Goal: Task Accomplishment & Management: Complete application form

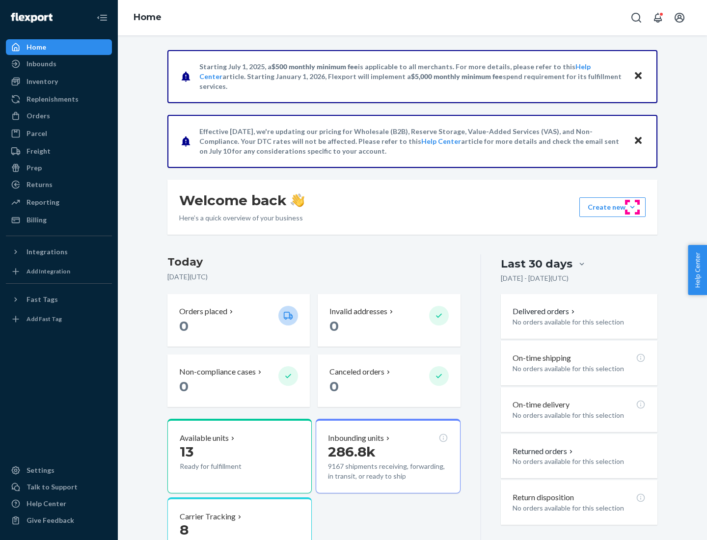
click at [632, 207] on button "Create new Create new inbound Create new order Create new product" at bounding box center [612, 207] width 66 height 20
click at [59, 64] on div "Inbounds" at bounding box center [59, 64] width 104 height 14
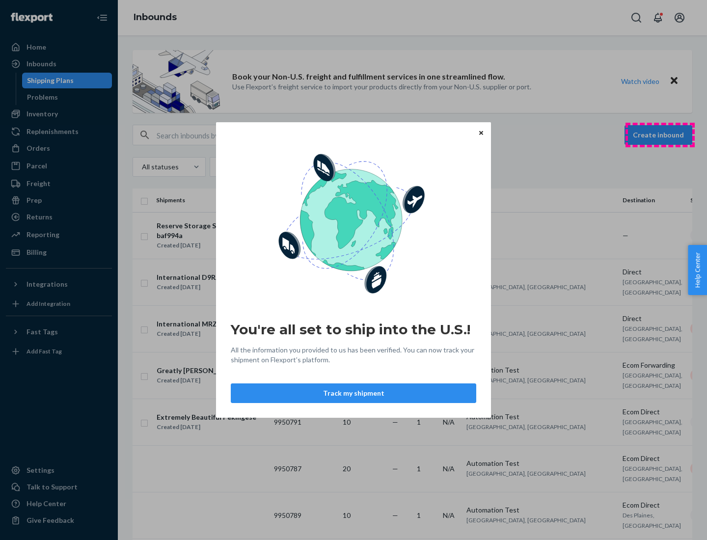
click at [660, 135] on div "You're all set to ship into the U.S.! All the information you provided to us ha…" at bounding box center [353, 270] width 707 height 540
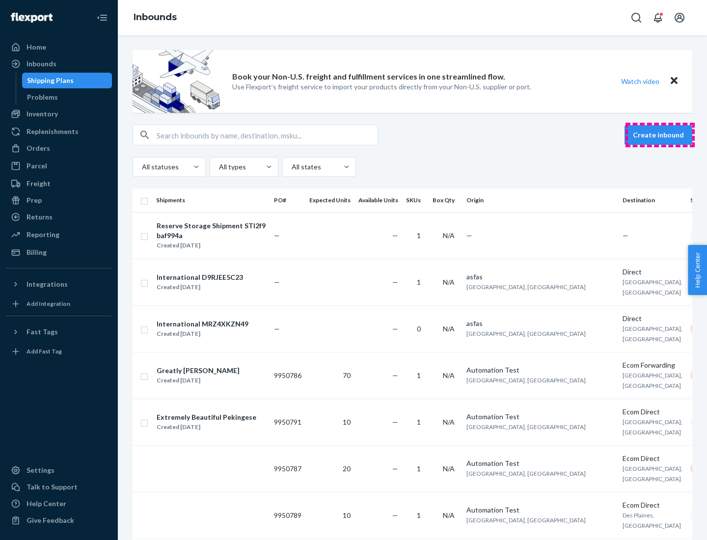
click at [660, 135] on button "Create inbound" at bounding box center [658, 135] width 68 height 20
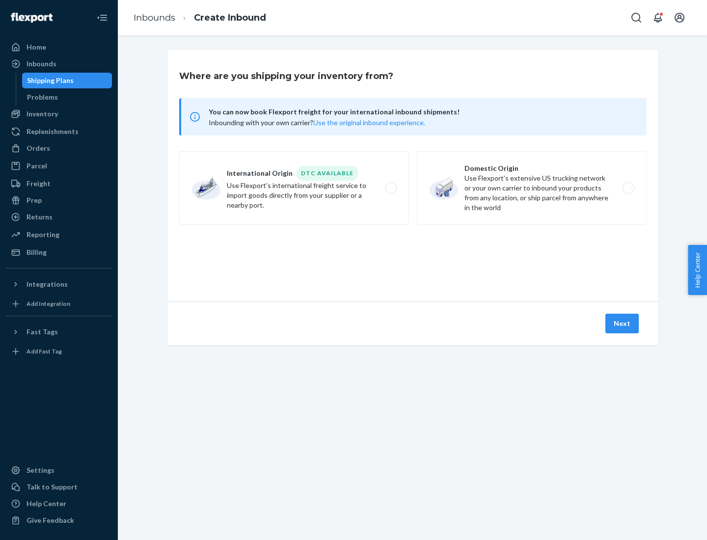
click at [532, 188] on label "Domestic Origin Use Flexport’s extensive US trucking network or your own carrie…" at bounding box center [532, 188] width 230 height 74
click at [628, 188] on input "Domestic Origin Use Flexport’s extensive US trucking network or your own carrie…" at bounding box center [631, 188] width 6 height 6
radio input "true"
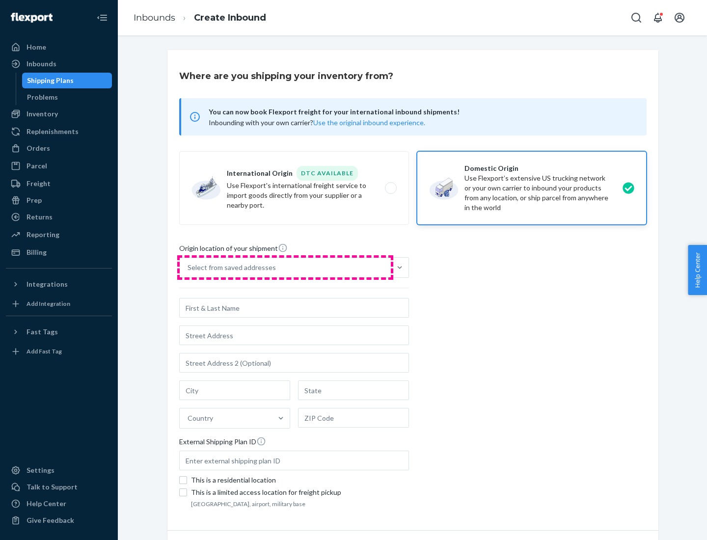
click at [285, 268] on div "Select from saved addresses" at bounding box center [285, 268] width 211 height 20
click at [189, 268] on input "Select from saved addresses" at bounding box center [188, 268] width 1 height 10
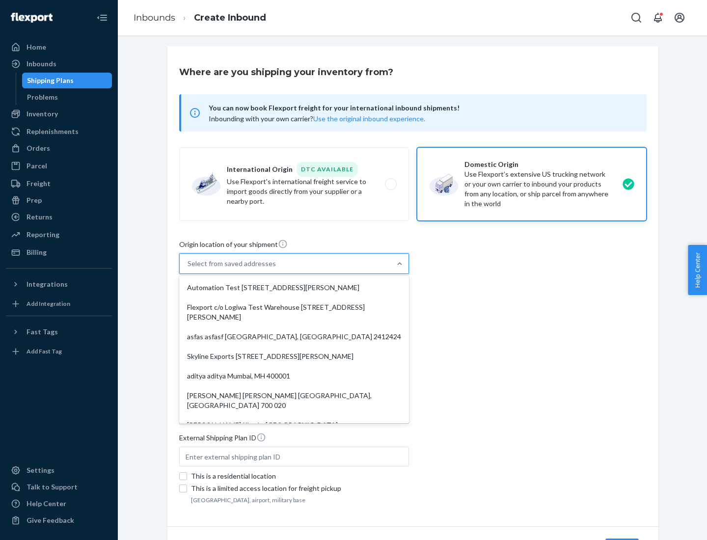
click at [294, 288] on div "Automation Test [STREET_ADDRESS][PERSON_NAME]" at bounding box center [294, 288] width 226 height 20
click at [189, 269] on input "option Automation Test [STREET_ADDRESS][PERSON_NAME]. 9 results available. Use …" at bounding box center [188, 264] width 1 height 10
type input "Automation Test"
type input "9th Floor"
type input "[GEOGRAPHIC_DATA]"
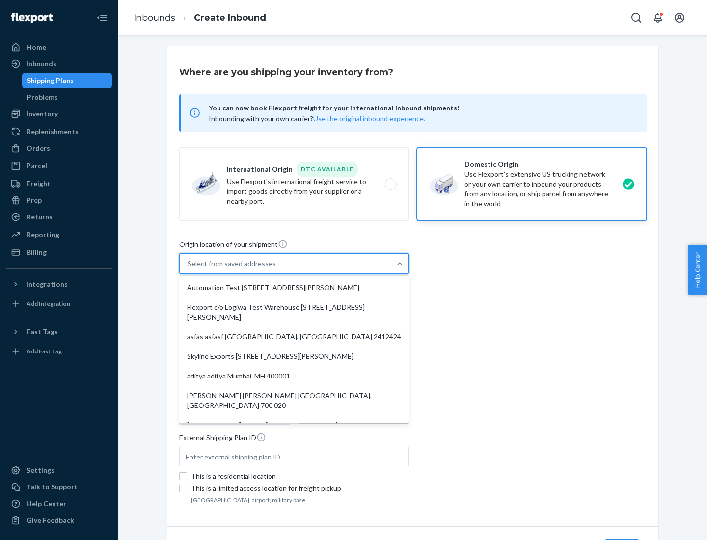
type input "CA"
type input "94104"
type input "[STREET_ADDRESS][PERSON_NAME]"
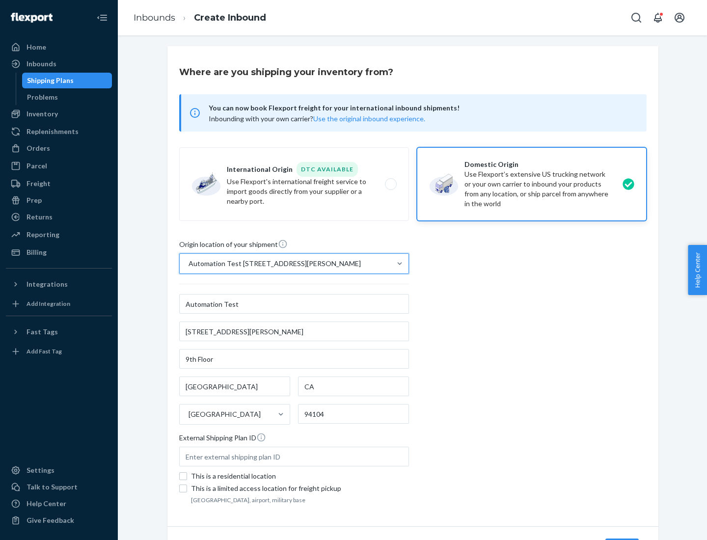
scroll to position [57, 0]
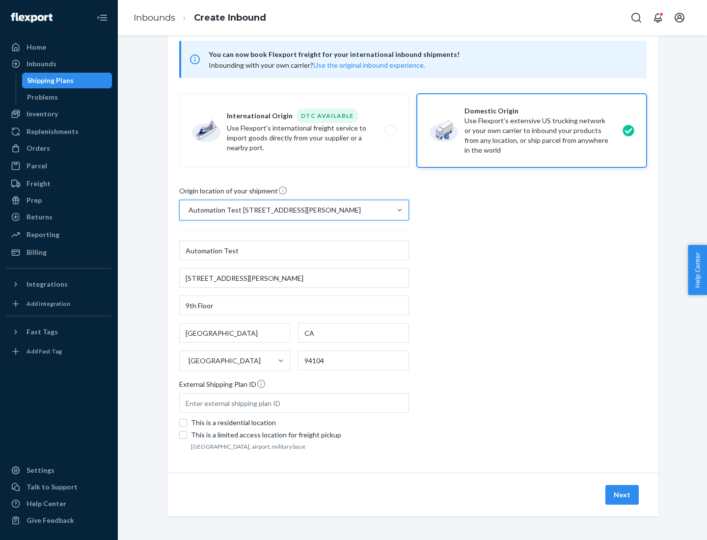
click at [622, 495] on button "Next" at bounding box center [621, 495] width 33 height 20
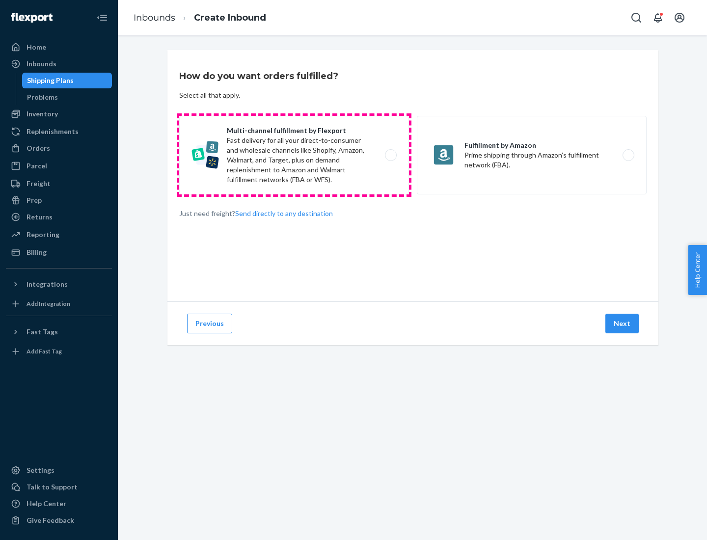
click at [294, 155] on label "Multi-channel fulfillment by Flexport Fast delivery for all your direct-to-cons…" at bounding box center [294, 155] width 230 height 79
click at [390, 155] on input "Multi-channel fulfillment by Flexport Fast delivery for all your direct-to-cons…" at bounding box center [393, 155] width 6 height 6
radio input "true"
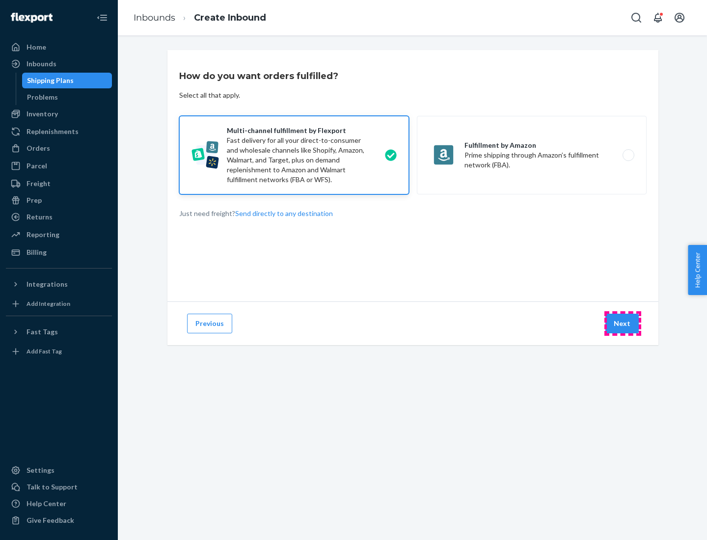
click at [622, 323] on button "Next" at bounding box center [621, 324] width 33 height 20
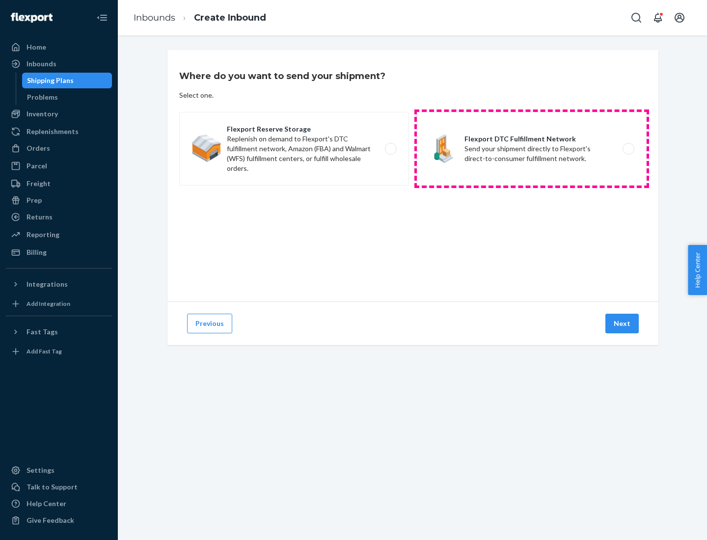
click at [532, 149] on label "Flexport DTC Fulfillment Network Send your shipment directly to Flexport's dire…" at bounding box center [532, 149] width 230 height 74
click at [628, 149] on input "Flexport DTC Fulfillment Network Send your shipment directly to Flexport's dire…" at bounding box center [631, 149] width 6 height 6
radio input "true"
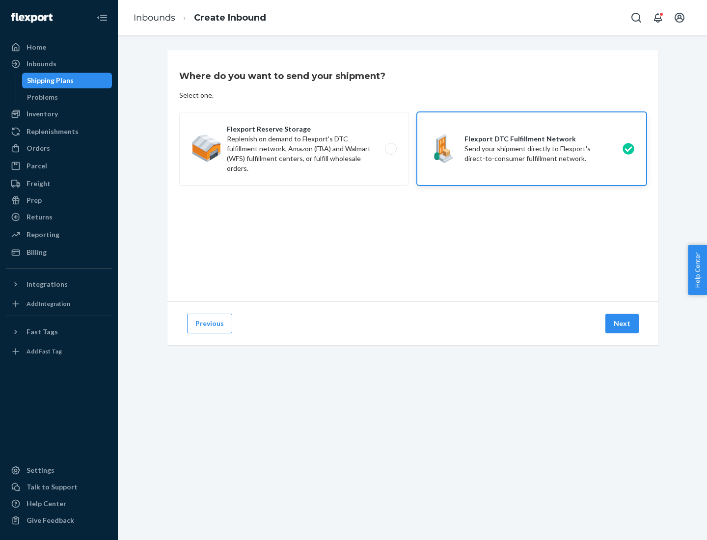
click at [622, 323] on button "Next" at bounding box center [621, 324] width 33 height 20
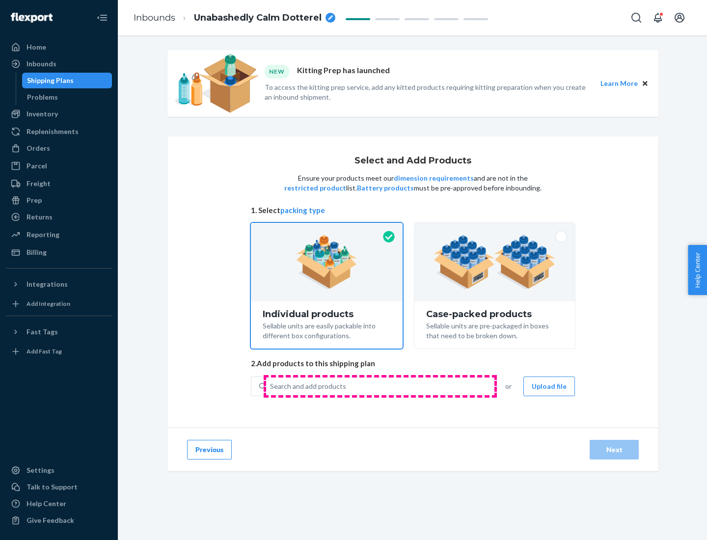
click at [380, 386] on div "Search and add products" at bounding box center [379, 386] width 227 height 18
click at [271, 386] on input "Search and add products" at bounding box center [270, 386] width 1 height 10
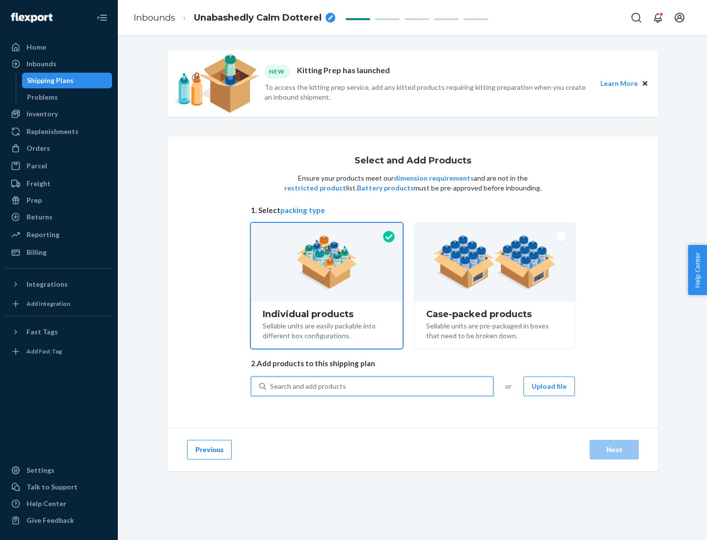
click at [380, 386] on div "Search and add products" at bounding box center [379, 386] width 227 height 18
click at [271, 386] on input "0 results available. Use Up and Down to choose options, press Enter to select t…" at bounding box center [270, 386] width 1 height 10
type input "kit"
click at [355, 409] on div "TEST_ KIT _PRODUCT (Kit)" at bounding box center [355, 410] width 192 height 10
click at [279, 391] on input "kit" at bounding box center [274, 386] width 9 height 10
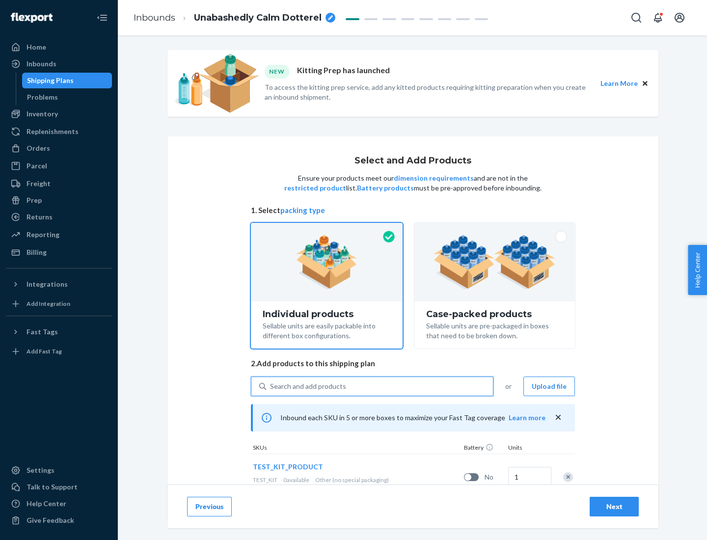
scroll to position [35, 0]
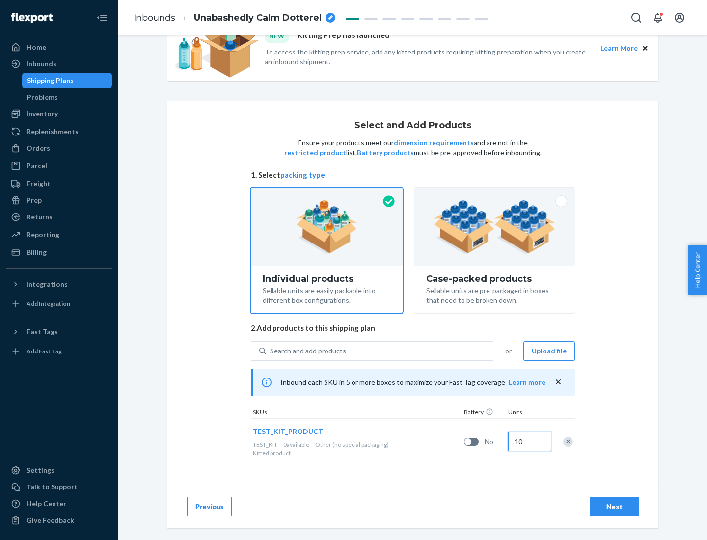
type input "10"
click at [614, 507] on div "Next" at bounding box center [614, 507] width 32 height 10
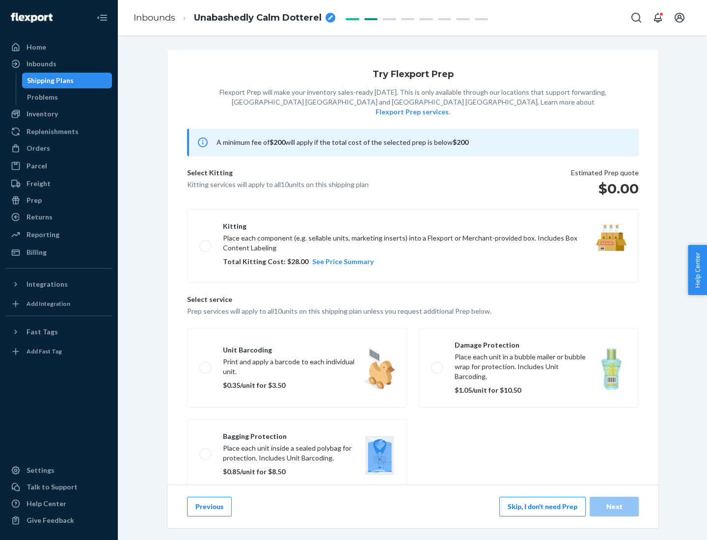
click at [413, 236] on label "Kitting Place each component (e.g. sellable units, marketing inserts) into a Fl…" at bounding box center [413, 246] width 452 height 74
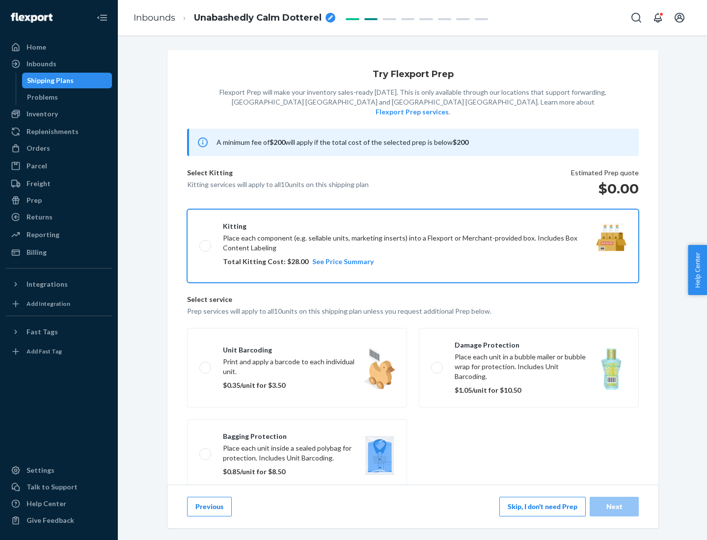
click at [206, 243] on input "Kitting Place each component (e.g. sellable units, marketing inserts) into a Fl…" at bounding box center [202, 246] width 6 height 6
checkbox input "true"
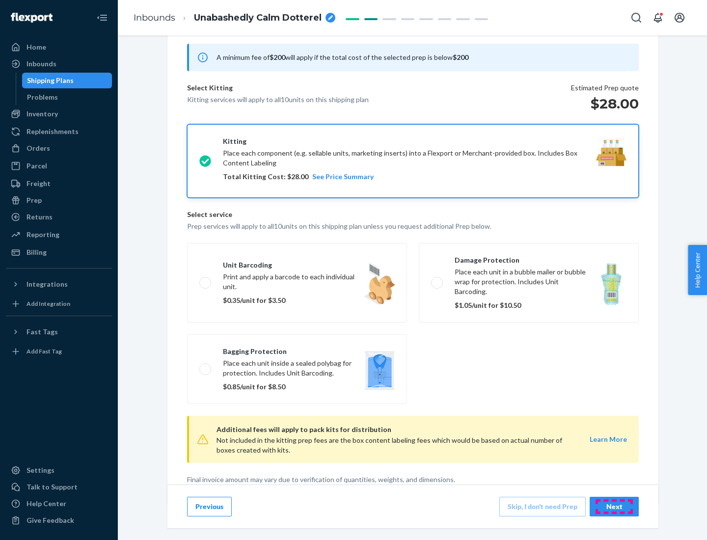
click at [614, 506] on div "Next" at bounding box center [614, 507] width 32 height 10
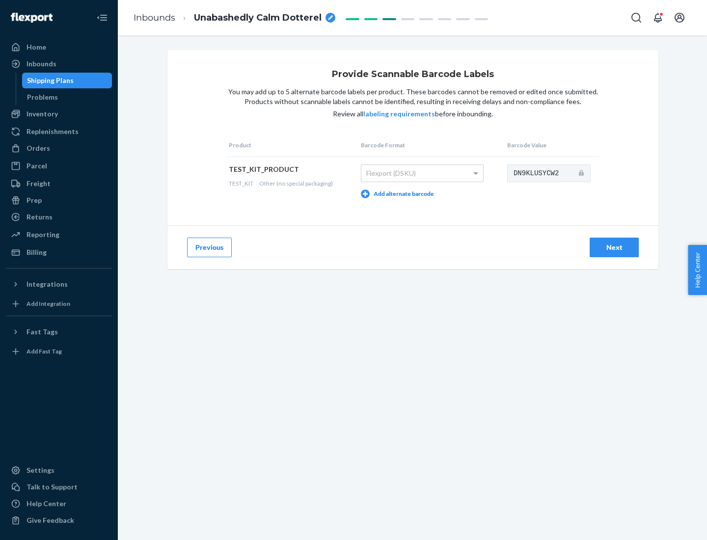
click at [614, 247] on div "Next" at bounding box center [614, 248] width 32 height 10
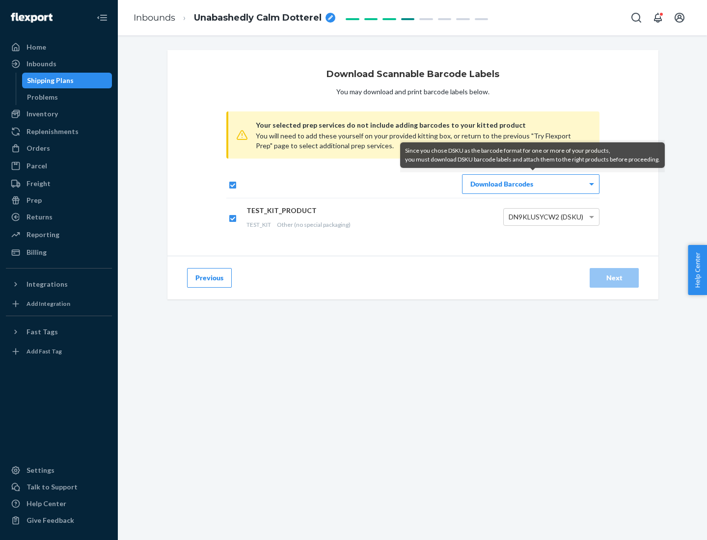
click at [531, 184] on div "Download Barcodes" at bounding box center [530, 184] width 136 height 19
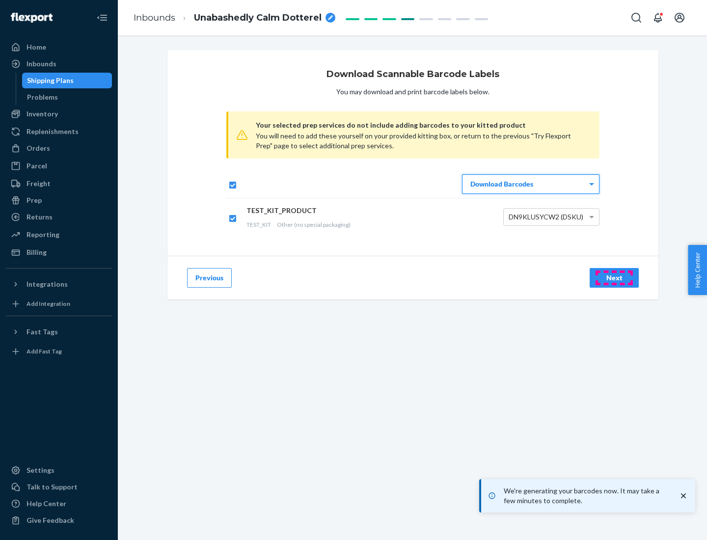
click at [614, 277] on div "Next" at bounding box center [614, 278] width 32 height 10
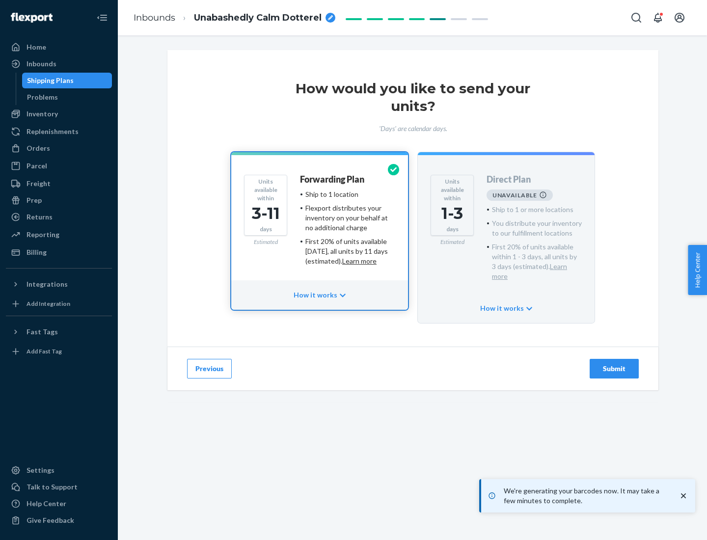
click at [333, 179] on h4 "Forwarding Plan" at bounding box center [332, 180] width 64 height 10
click at [614, 364] on div "Submit" at bounding box center [614, 369] width 32 height 10
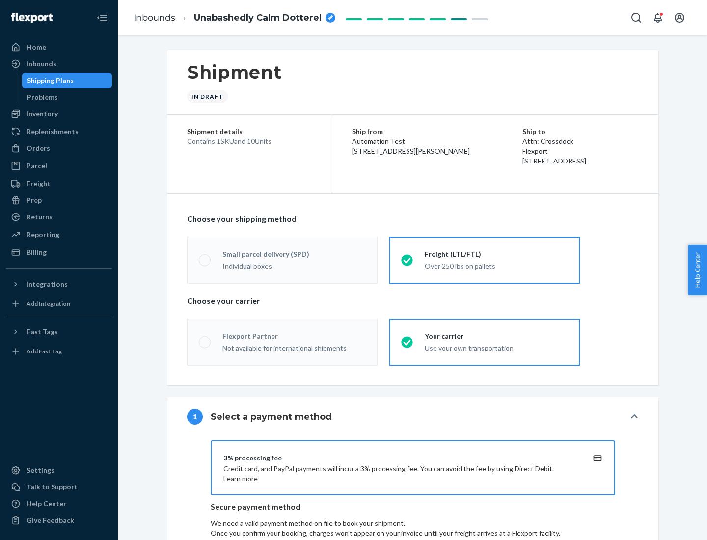
radio input "true"
radio input "false"
radio input "true"
radio input "false"
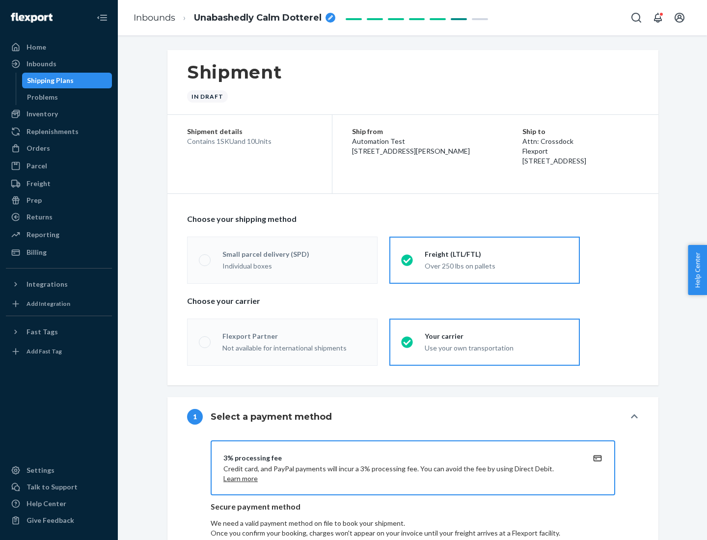
radio input "true"
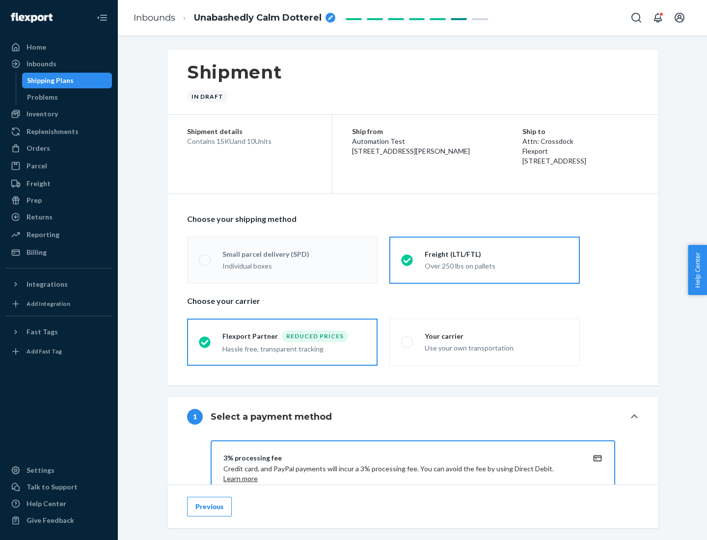
click at [496, 266] on div "Over 250 lbs on pallets" at bounding box center [496, 266] width 143 height 10
click at [407, 263] on input "Freight (LTL/FTL) Over 250 lbs on pallets" at bounding box center [404, 260] width 6 height 6
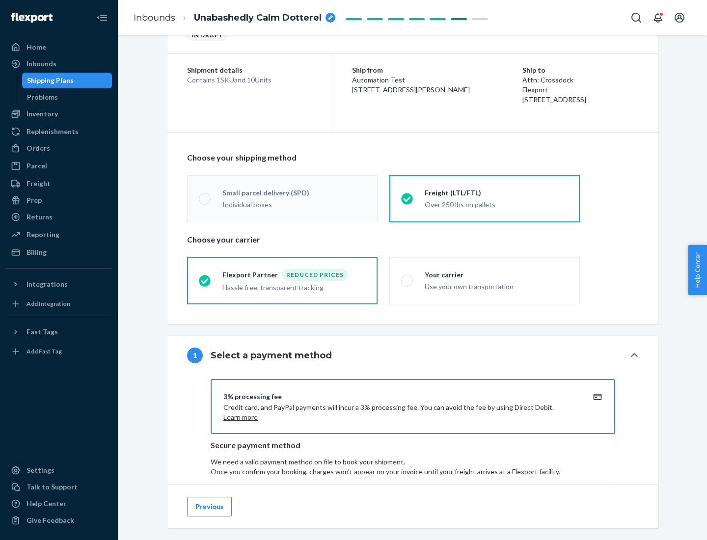
click at [294, 287] on div "Hassle free, transparent tracking" at bounding box center [293, 288] width 143 height 10
click at [205, 284] on input "Flexport Partner Reduced prices Hassle free, transparent tracking" at bounding box center [202, 280] width 6 height 6
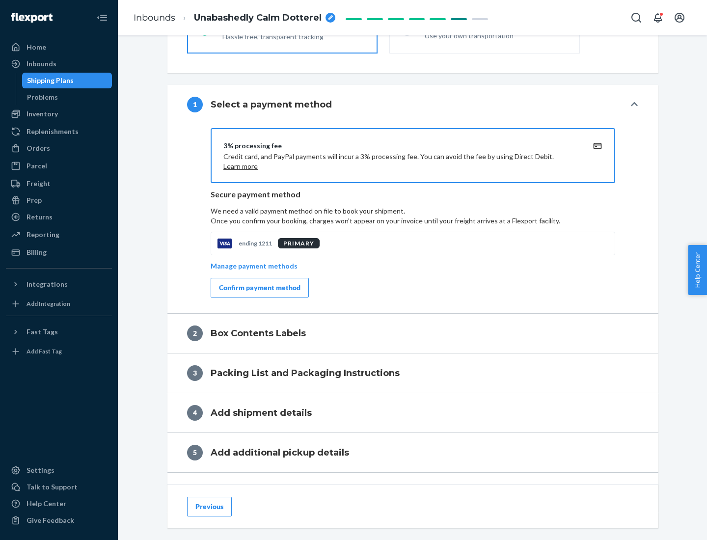
click at [259, 288] on div "Confirm payment method" at bounding box center [259, 288] width 81 height 10
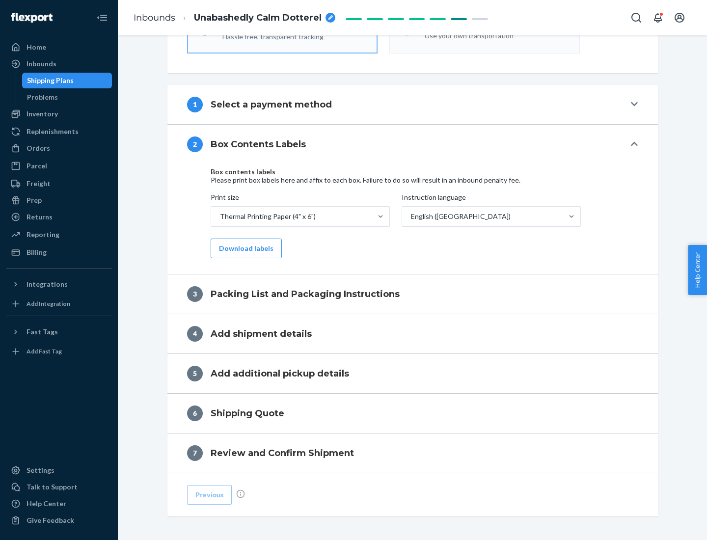
scroll to position [273, 0]
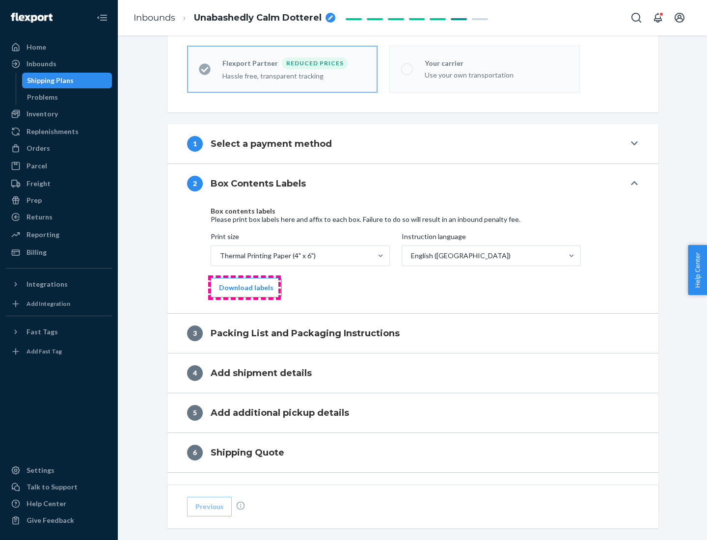
click at [244, 288] on button "Download labels" at bounding box center [246, 288] width 71 height 20
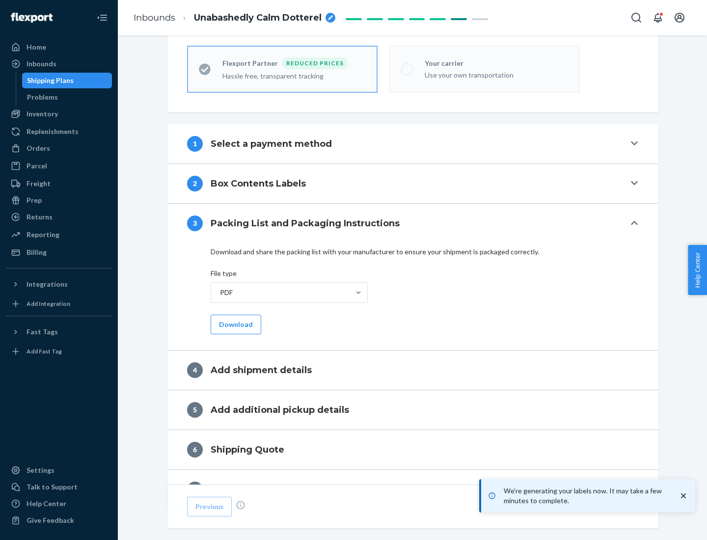
scroll to position [310, 0]
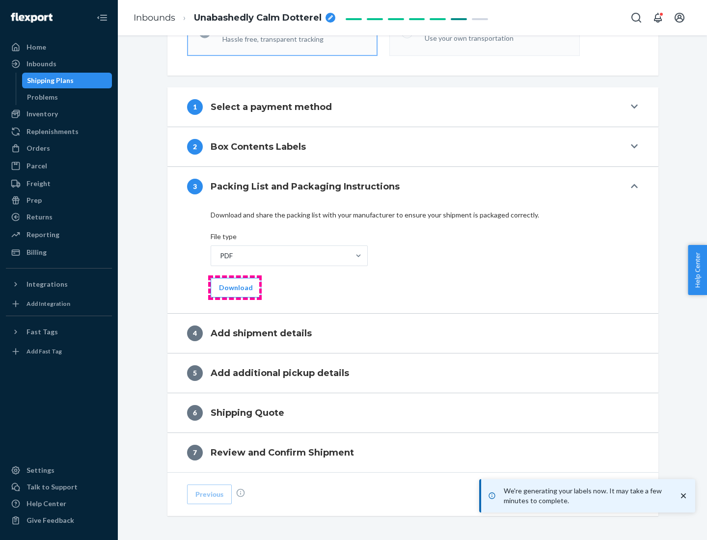
click at [235, 287] on button "Download" at bounding box center [236, 288] width 51 height 20
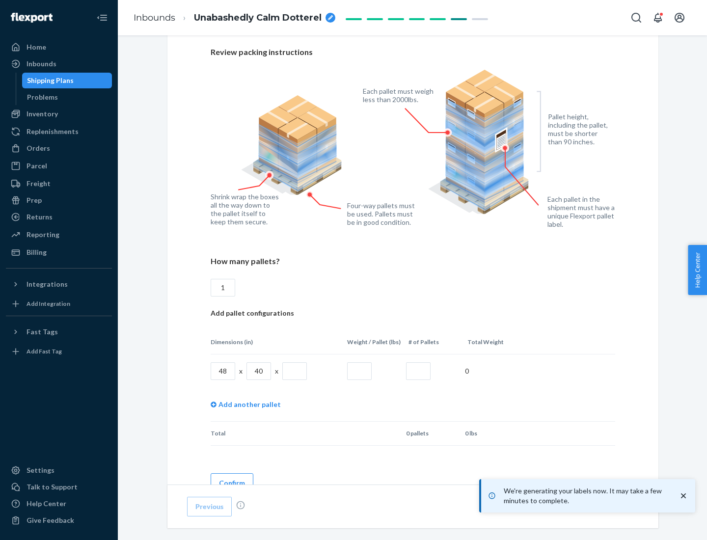
scroll to position [674, 0]
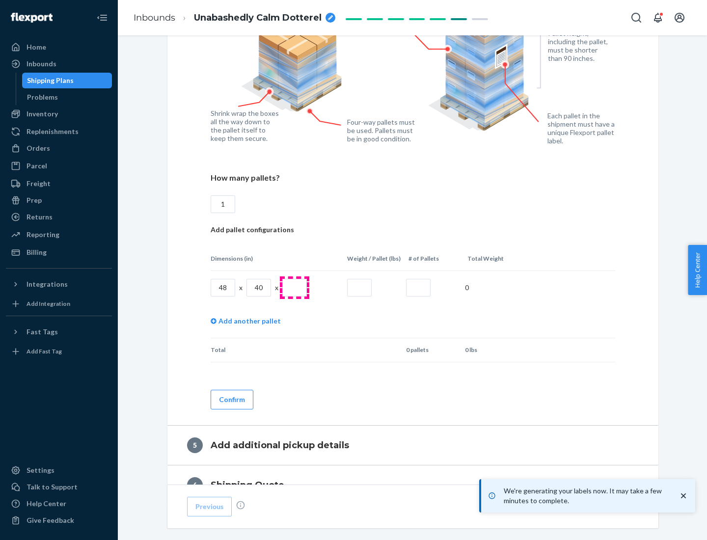
type input "1"
type input "40"
type input "200"
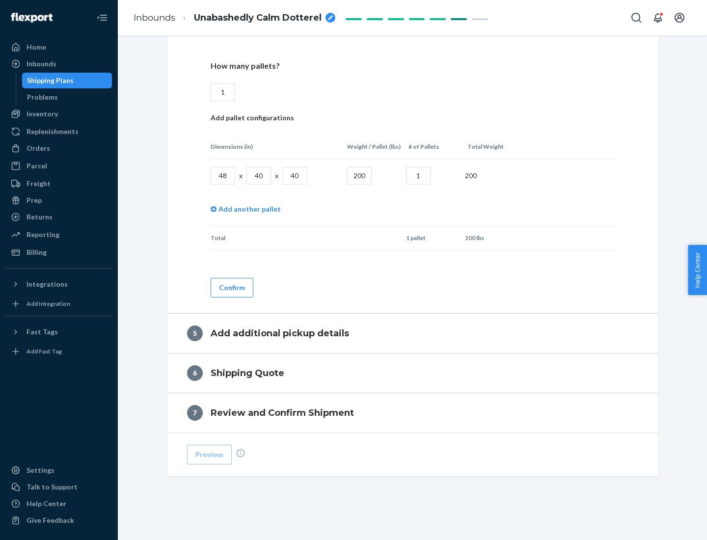
type input "1"
click at [231, 287] on button "Confirm" at bounding box center [232, 288] width 43 height 20
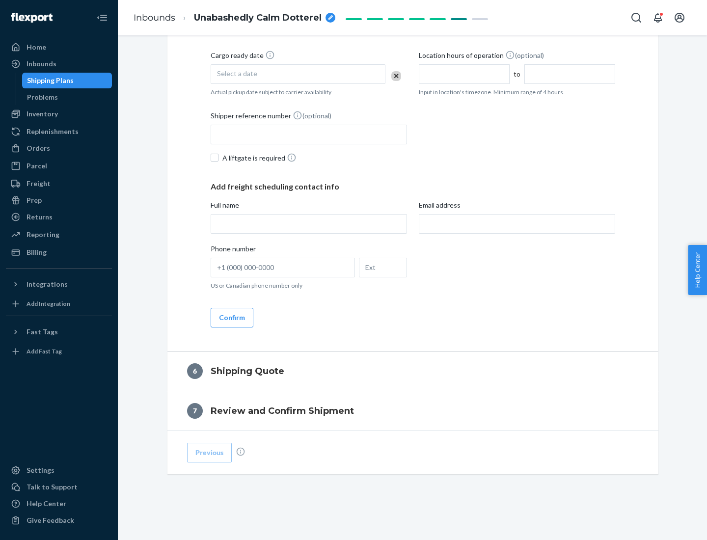
scroll to position [336, 0]
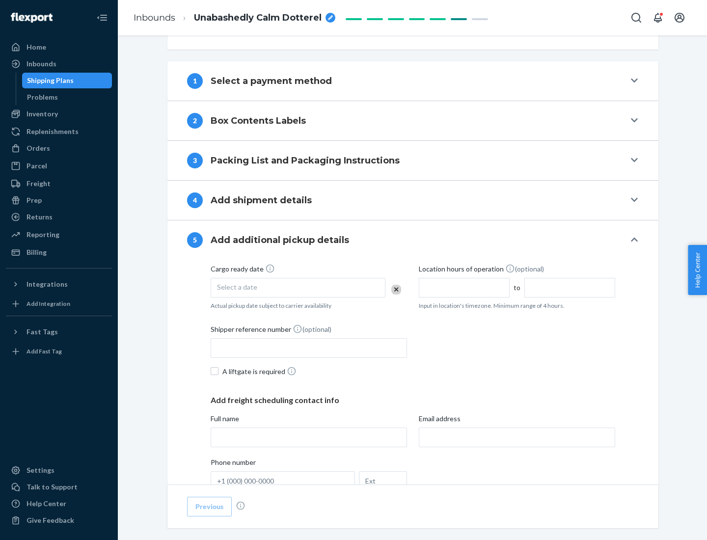
click at [298, 287] on div "Select a date" at bounding box center [298, 288] width 175 height 20
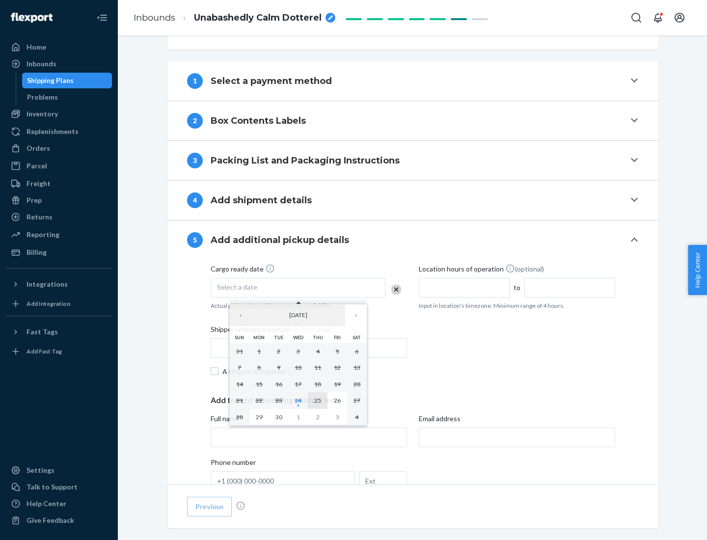
click at [318, 400] on abbr "25" at bounding box center [317, 400] width 7 height 7
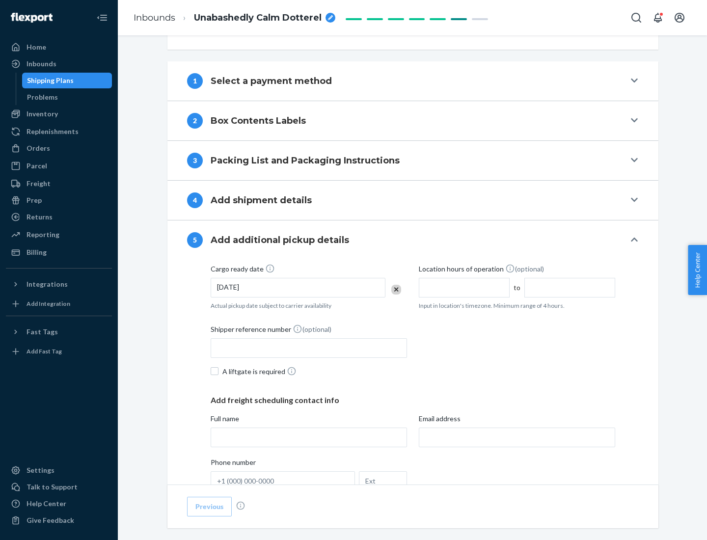
scroll to position [485, 0]
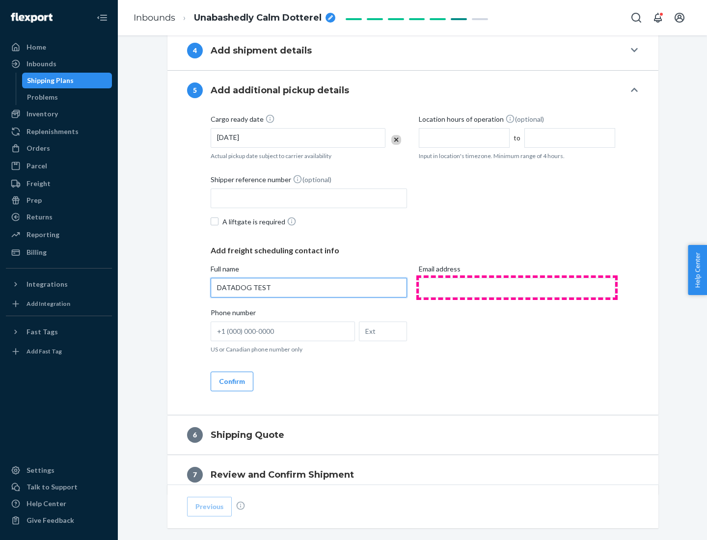
type input "DATADOG TEST"
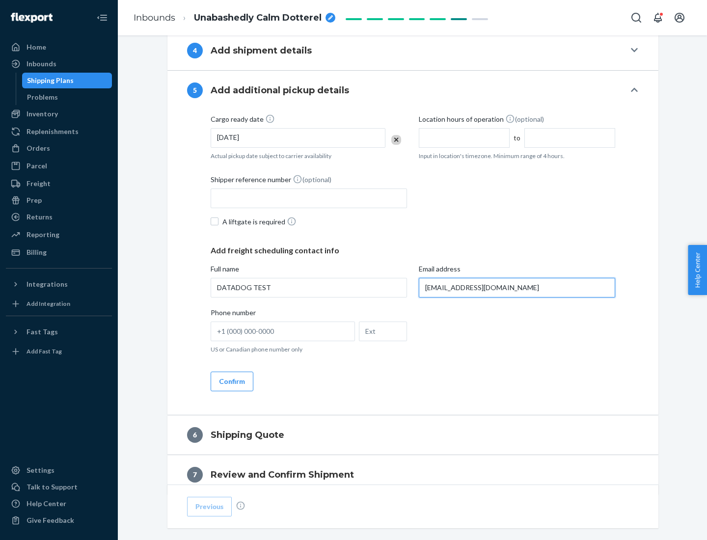
scroll to position [529, 0]
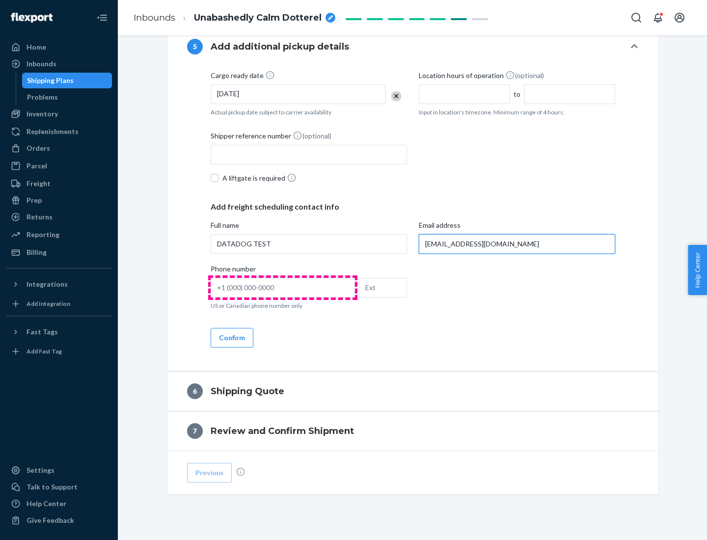
type input "[EMAIL_ADDRESS][DOMAIN_NAME]"
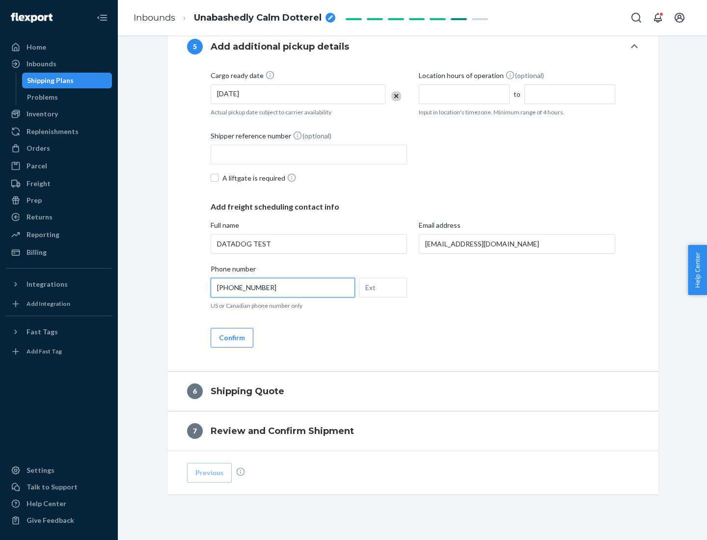
scroll to position [549, 0]
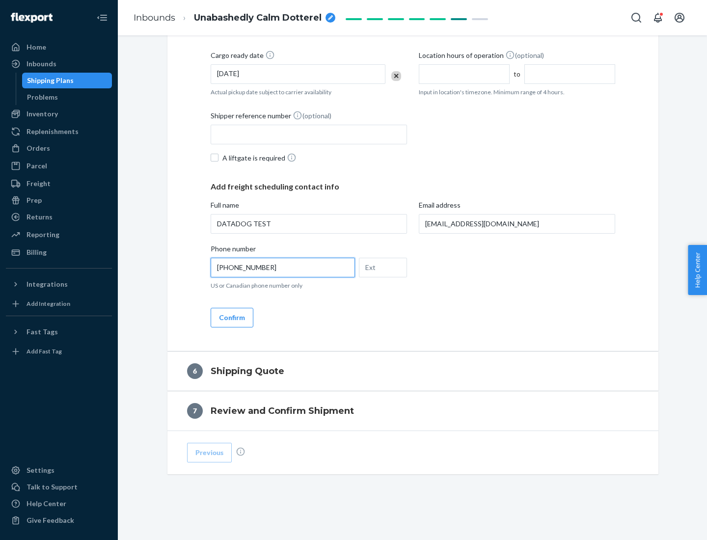
type input "[PHONE_NUMBER]"
click at [231, 317] on button "Confirm" at bounding box center [232, 318] width 43 height 20
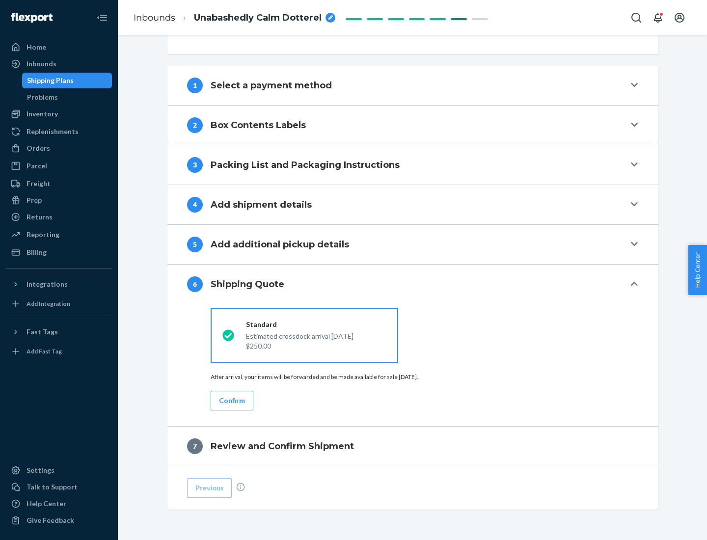
scroll to position [367, 0]
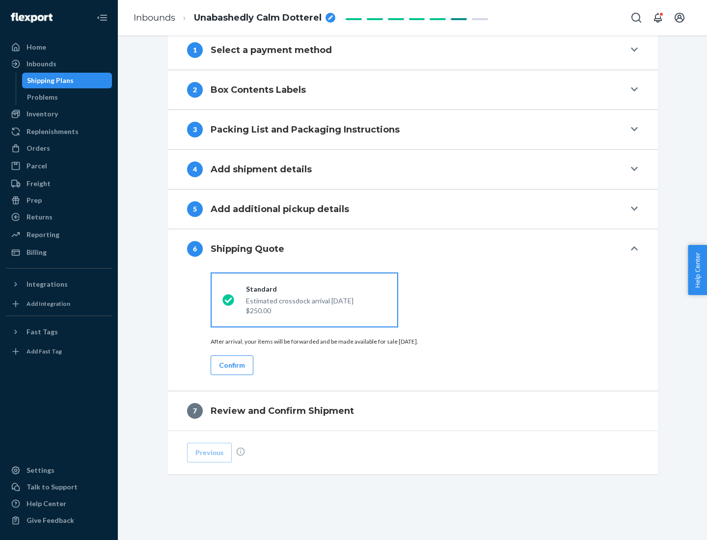
click at [231, 365] on button "Confirm" at bounding box center [232, 365] width 43 height 20
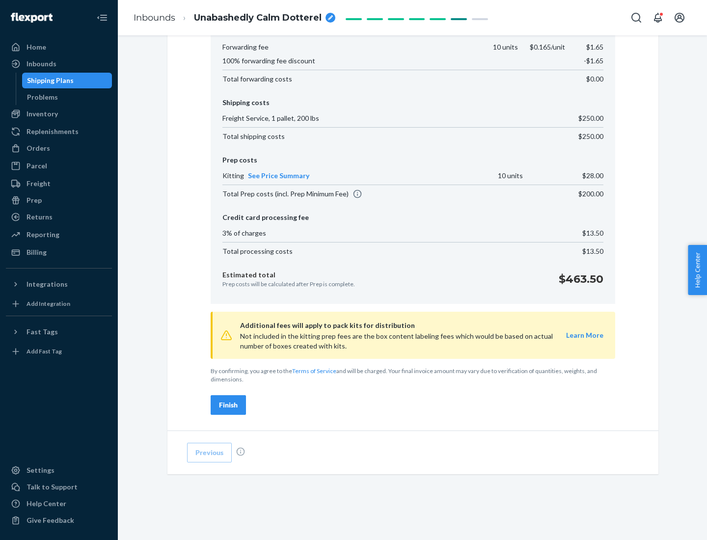
click at [228, 405] on div "Finish" at bounding box center [228, 405] width 19 height 10
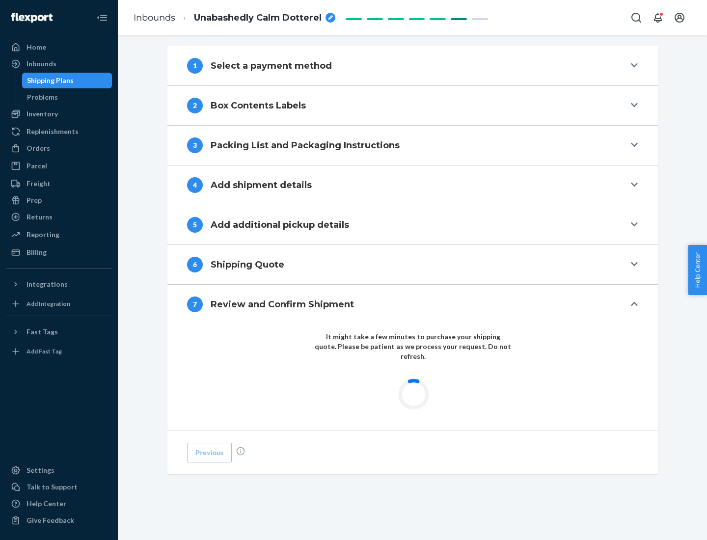
scroll to position [284, 0]
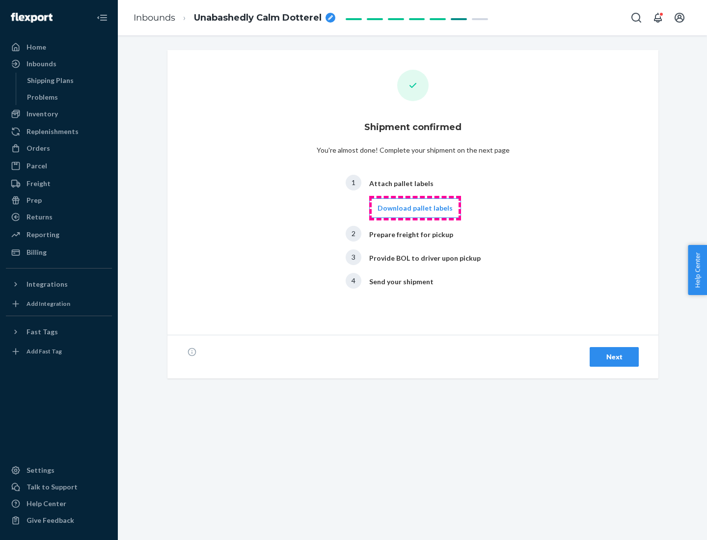
click at [415, 208] on button "Download pallet labels" at bounding box center [415, 208] width 92 height 20
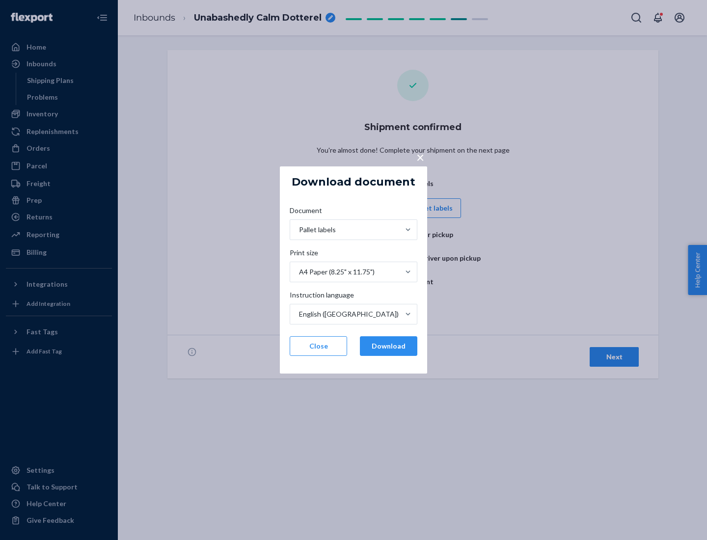
click at [388, 346] on button "Download" at bounding box center [388, 346] width 57 height 20
click at [318, 346] on button "Close" at bounding box center [318, 346] width 57 height 20
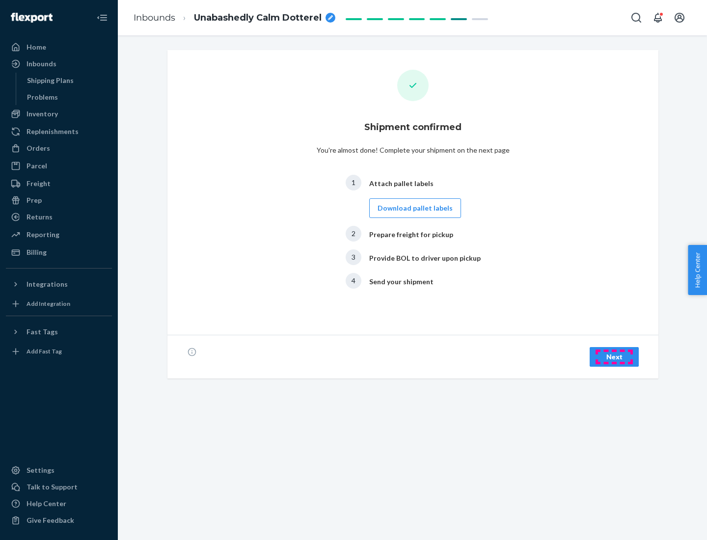
click at [614, 357] on div "Next" at bounding box center [614, 357] width 32 height 10
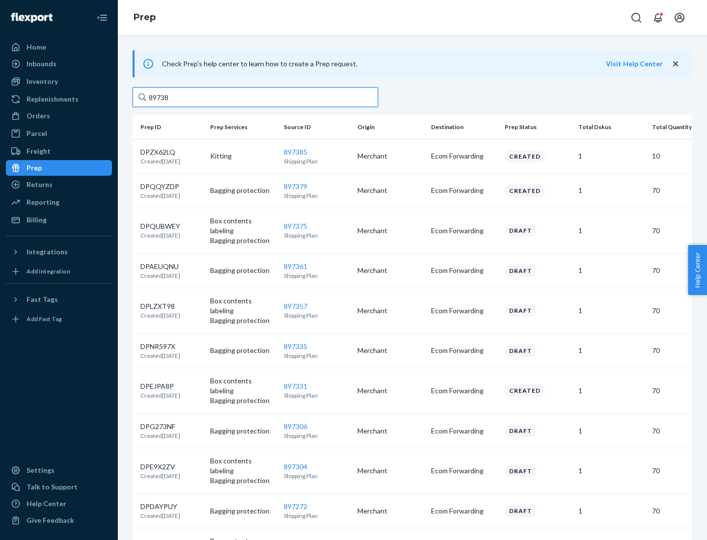
type input "897385"
